Goal: Navigation & Orientation: Find specific page/section

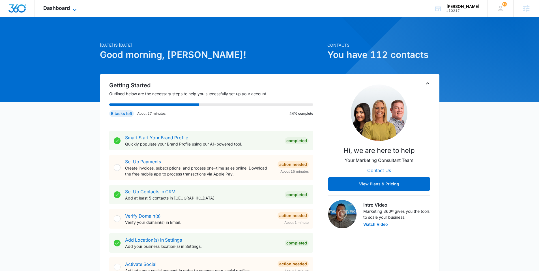
click at [53, 10] on span "Dashboard" at bounding box center [56, 8] width 27 height 6
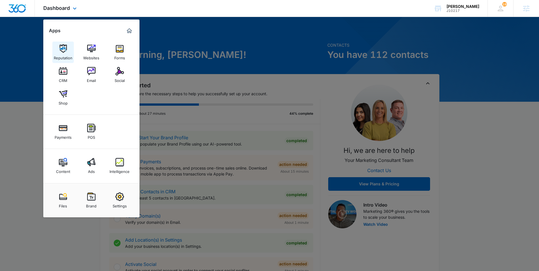
click at [60, 49] on img at bounding box center [63, 48] width 8 height 8
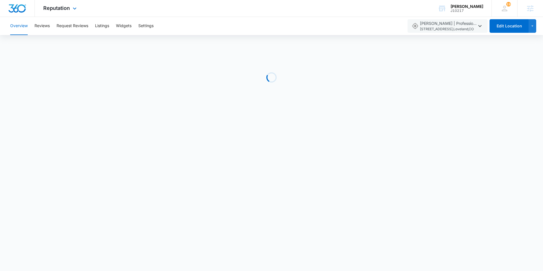
click at [70, 5] on div "Reputation Apps Reputation Websites Forms CRM Email Social Shop Payments POS Co…" at bounding box center [61, 8] width 52 height 17
